Goal: Navigation & Orientation: Find specific page/section

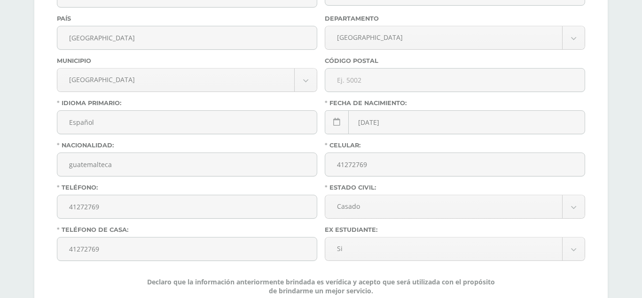
scroll to position [407, 0]
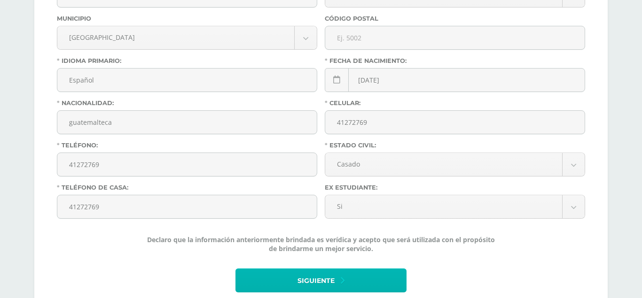
click at [336, 269] on button "Siguiente" at bounding box center [320, 281] width 171 height 24
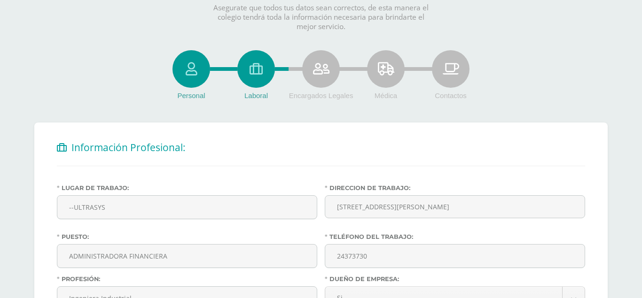
scroll to position [159, 0]
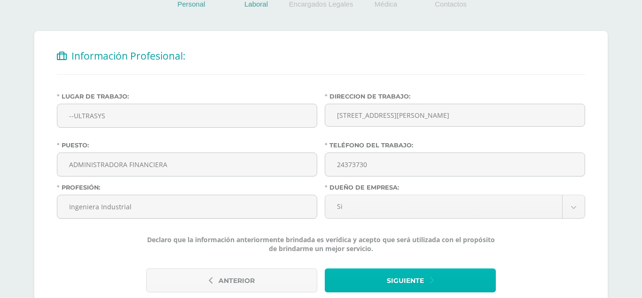
click at [464, 269] on button "Siguiente" at bounding box center [410, 281] width 171 height 24
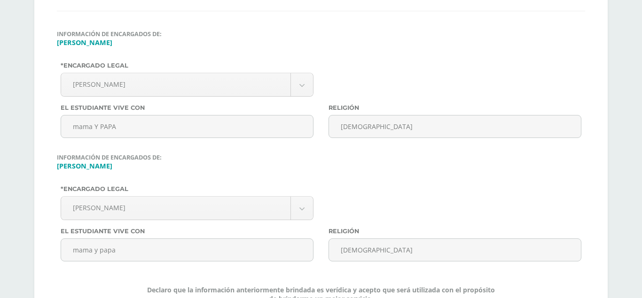
scroll to position [273, 0]
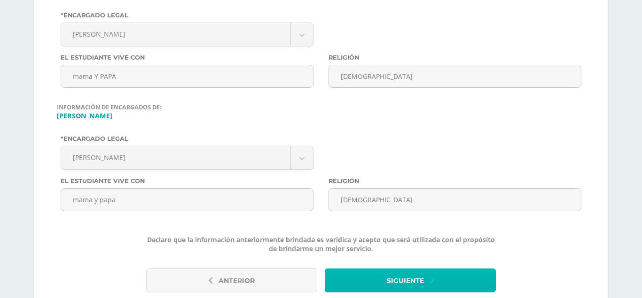
click at [407, 270] on span "Siguiente" at bounding box center [405, 281] width 37 height 23
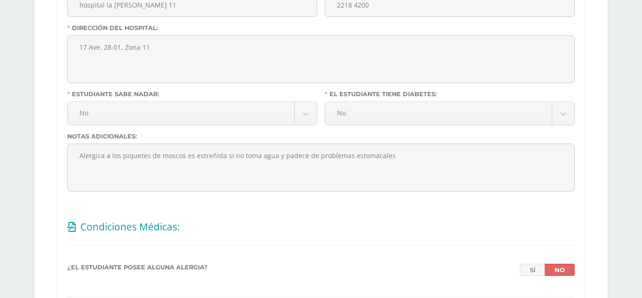
scroll to position [1574, 0]
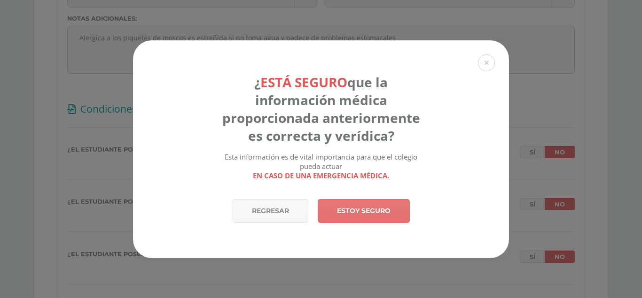
click at [381, 217] on link "Estoy seguro" at bounding box center [364, 211] width 92 height 24
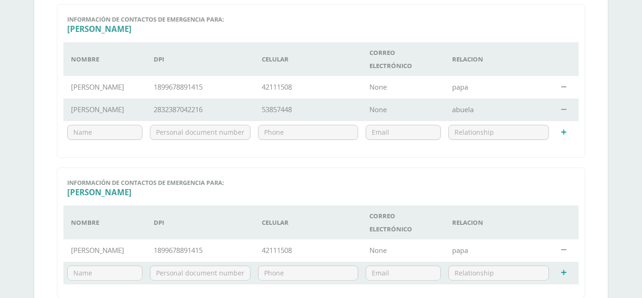
scroll to position [283, 0]
click at [87, 266] on input "text" at bounding box center [105, 273] width 74 height 14
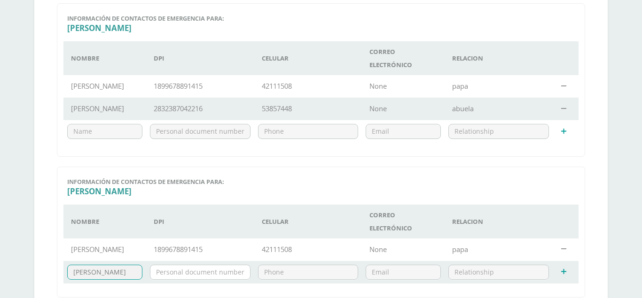
type input "[PERSON_NAME]"
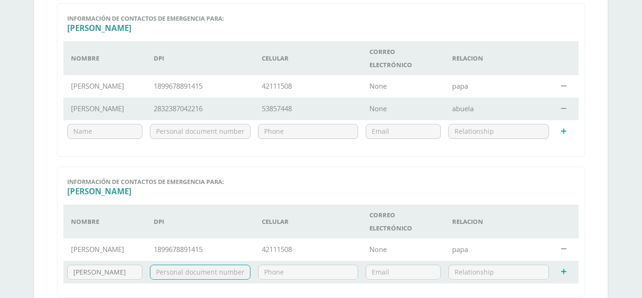
click at [192, 266] on input "text" at bounding box center [200, 273] width 100 height 14
type input "2832387042216"
click at [266, 266] on input "text" at bounding box center [308, 273] width 100 height 14
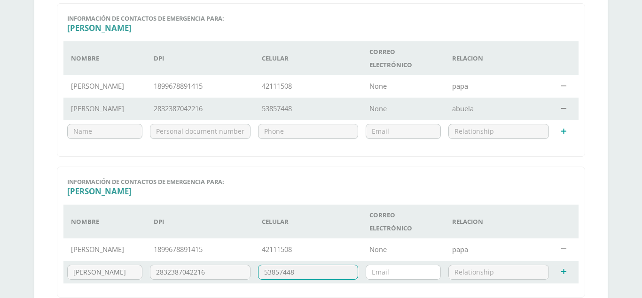
type input "53857448"
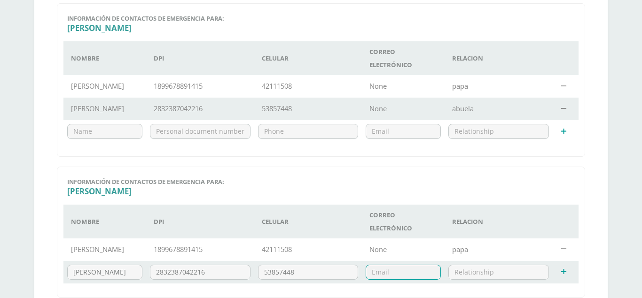
click at [404, 266] on input "email" at bounding box center [403, 273] width 74 height 14
type input "n"
click at [467, 266] on input "text" at bounding box center [499, 273] width 100 height 14
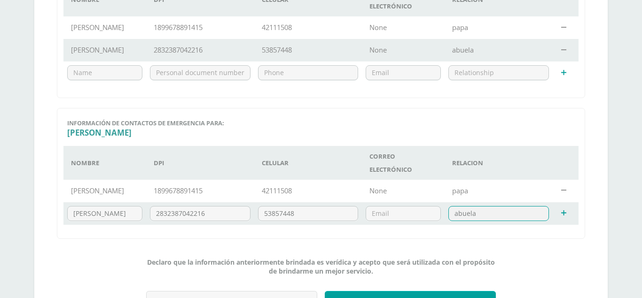
scroll to position [355, 0]
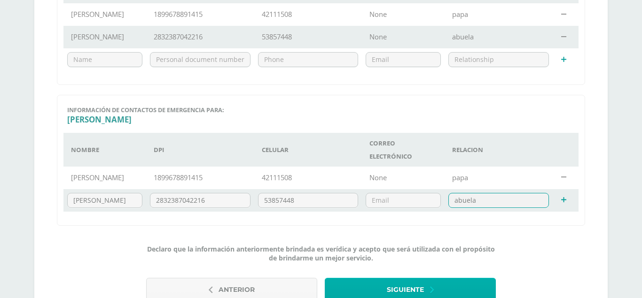
type input "abuela"
click at [409, 279] on span "Siguiente" at bounding box center [405, 290] width 37 height 23
click at [430, 278] on button "Siguiente" at bounding box center [410, 290] width 171 height 24
click at [426, 278] on button "Siguiente" at bounding box center [410, 290] width 171 height 24
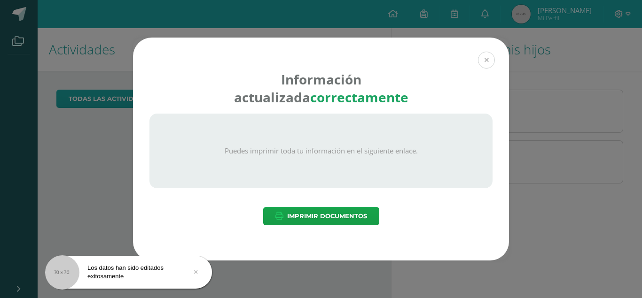
click at [489, 59] on button at bounding box center [486, 60] width 17 height 17
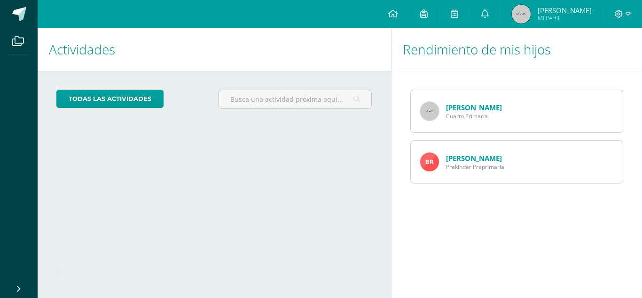
click at [465, 154] on link "[PERSON_NAME]" at bounding box center [474, 158] width 56 height 9
click at [465, 154] on link "Brianna Rivera" at bounding box center [474, 158] width 56 height 9
click at [465, 154] on link "[PERSON_NAME]" at bounding box center [474, 158] width 56 height 9
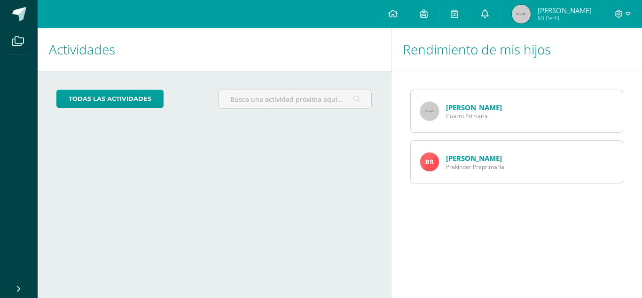
click at [500, 22] on link at bounding box center [485, 14] width 30 height 28
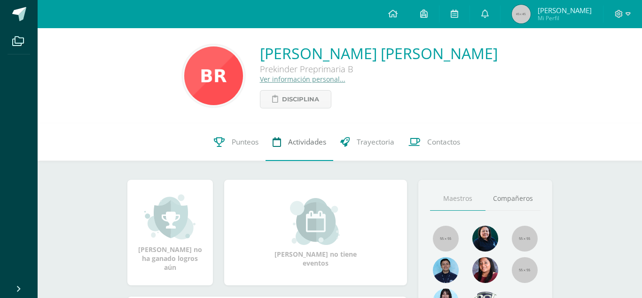
click at [319, 146] on span "Actividades" at bounding box center [307, 142] width 38 height 10
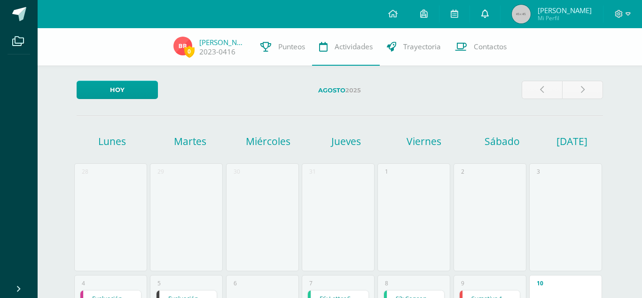
click at [497, 20] on link at bounding box center [485, 14] width 30 height 28
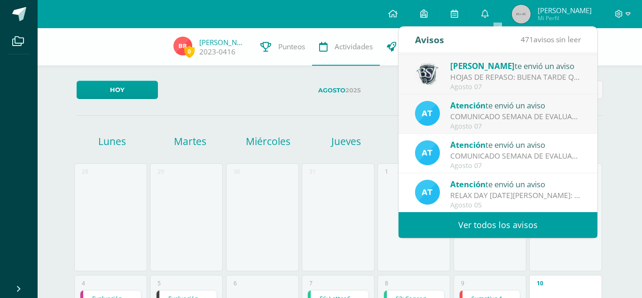
scroll to position [157, 0]
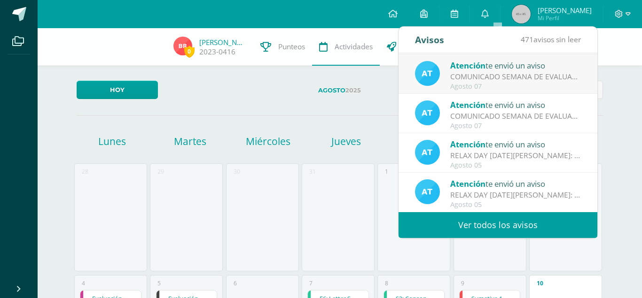
click at [523, 221] on link "Ver todos los avisos" at bounding box center [498, 225] width 199 height 26
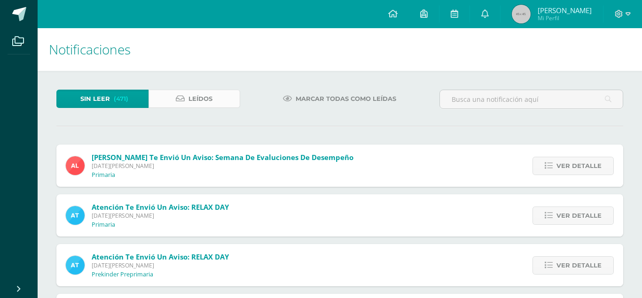
click at [203, 102] on span "Leídos" at bounding box center [200, 98] width 24 height 17
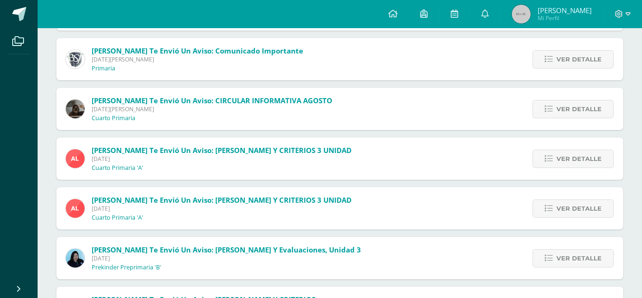
scroll to position [266, 0]
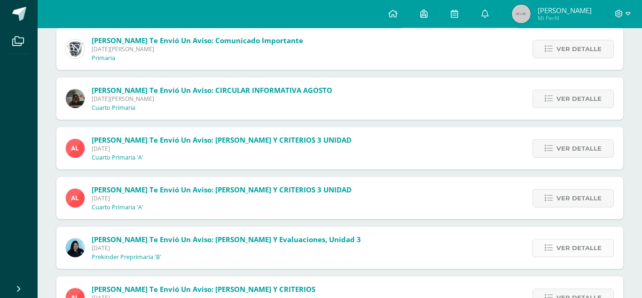
click at [568, 240] on span "Ver detalle" at bounding box center [578, 248] width 45 height 17
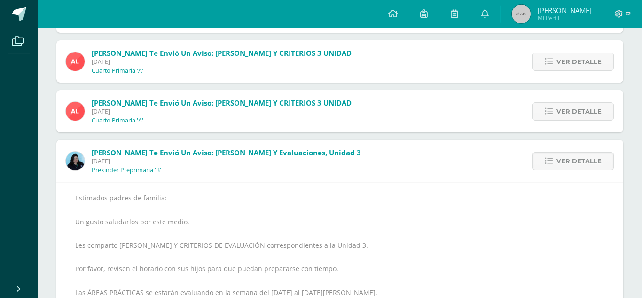
scroll to position [378, 0]
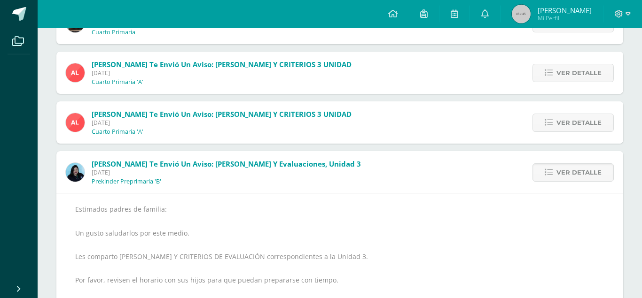
scroll to position [345, 0]
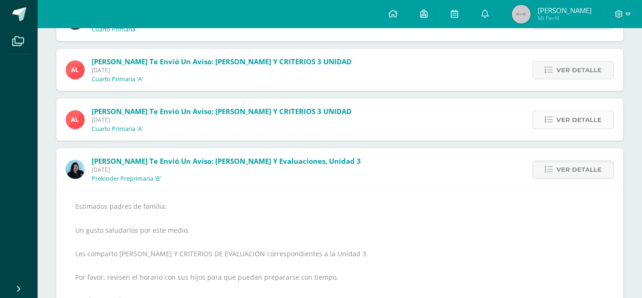
click at [558, 111] on span "Ver detalle" at bounding box center [578, 119] width 45 height 17
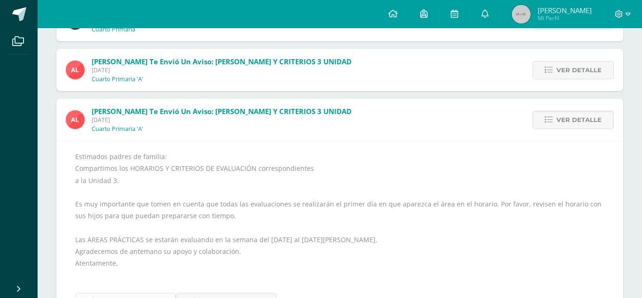
click at [143, 294] on span "Archivo Adjunto" at bounding box center [131, 302] width 64 height 17
click at [233, 294] on span "Archivo Adjunto" at bounding box center [232, 302] width 64 height 17
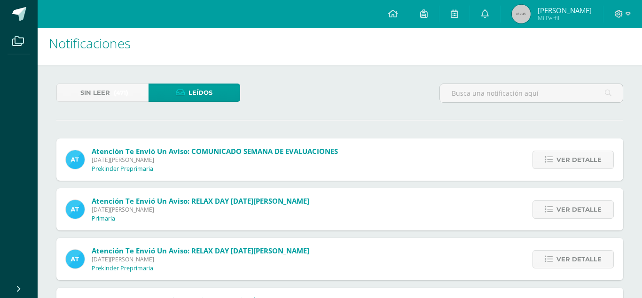
scroll to position [0, 0]
